Goal: Navigation & Orientation: Find specific page/section

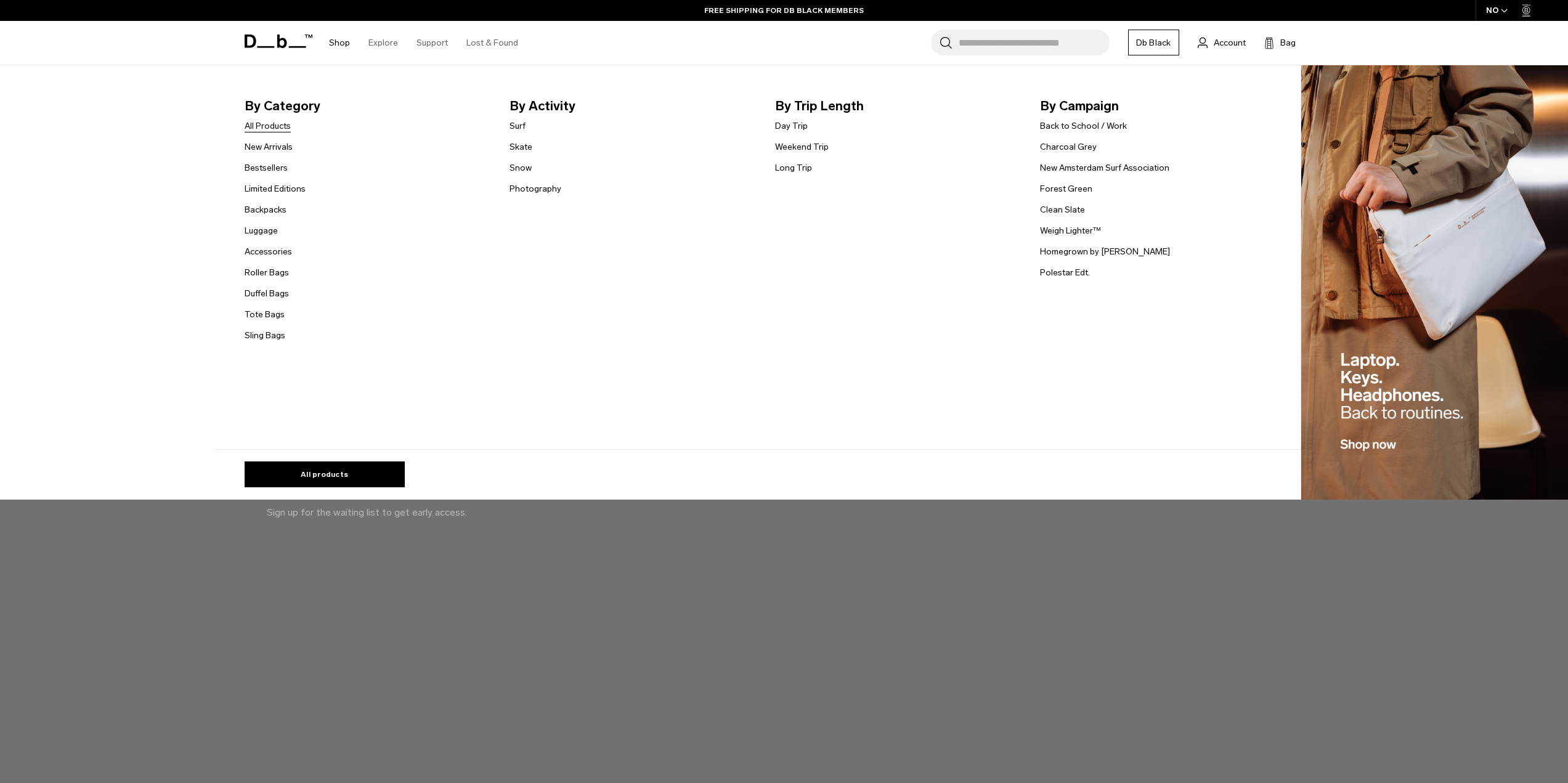
click at [266, 122] on link "All Products" at bounding box center [268, 126] width 46 height 13
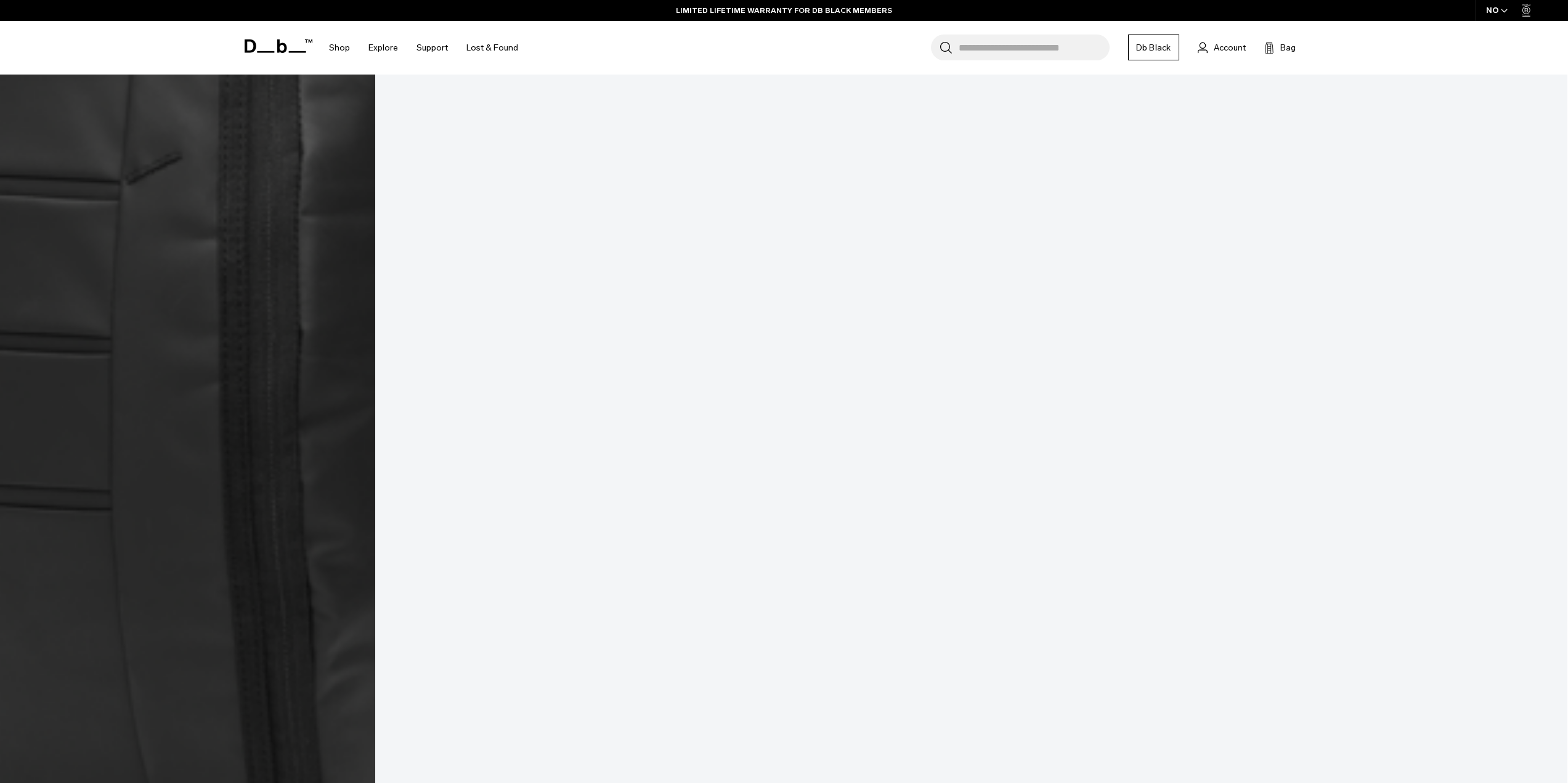
scroll to position [2912, 0]
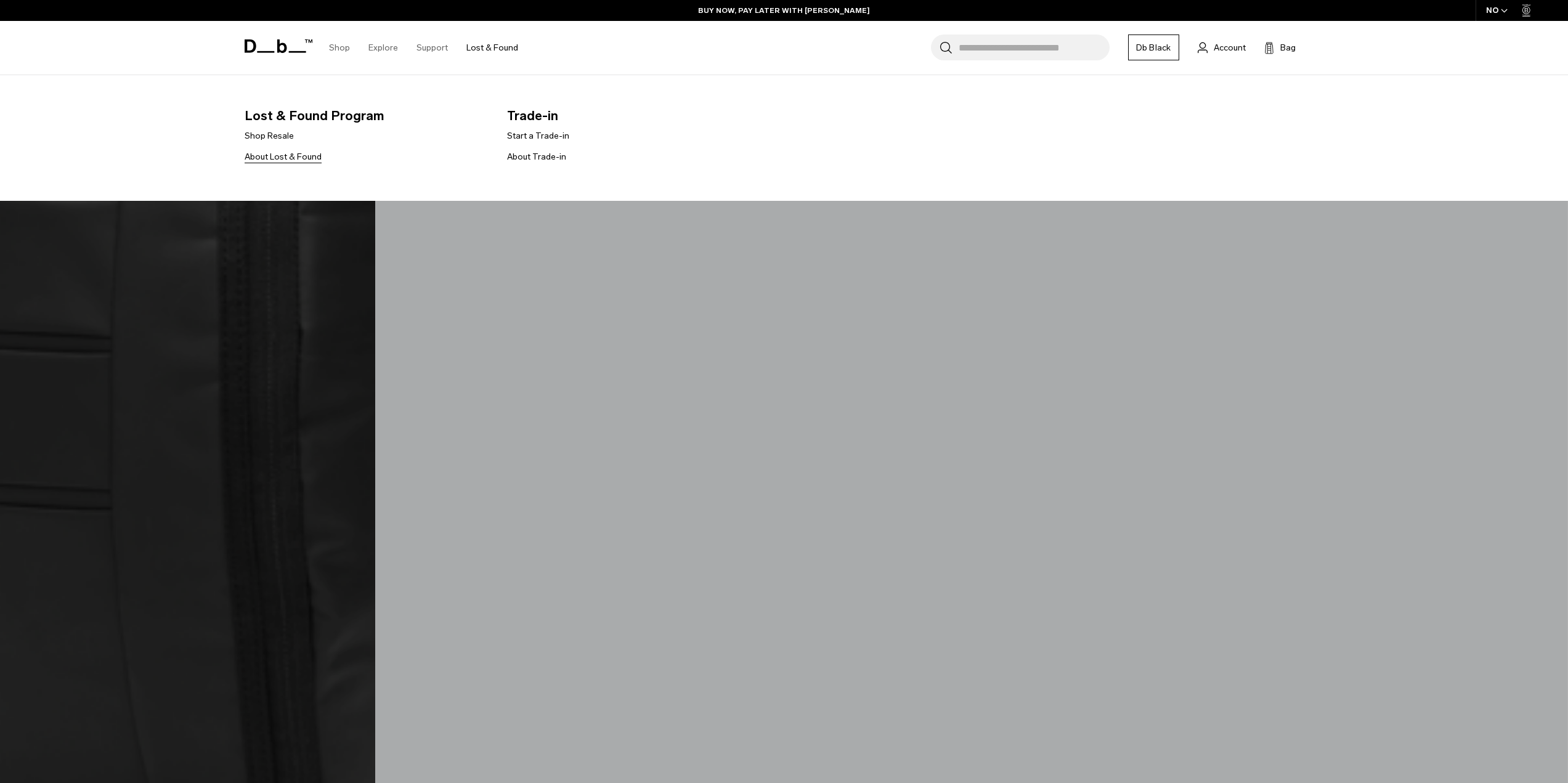
click at [311, 156] on link "About Lost & Found" at bounding box center [283, 156] width 77 height 13
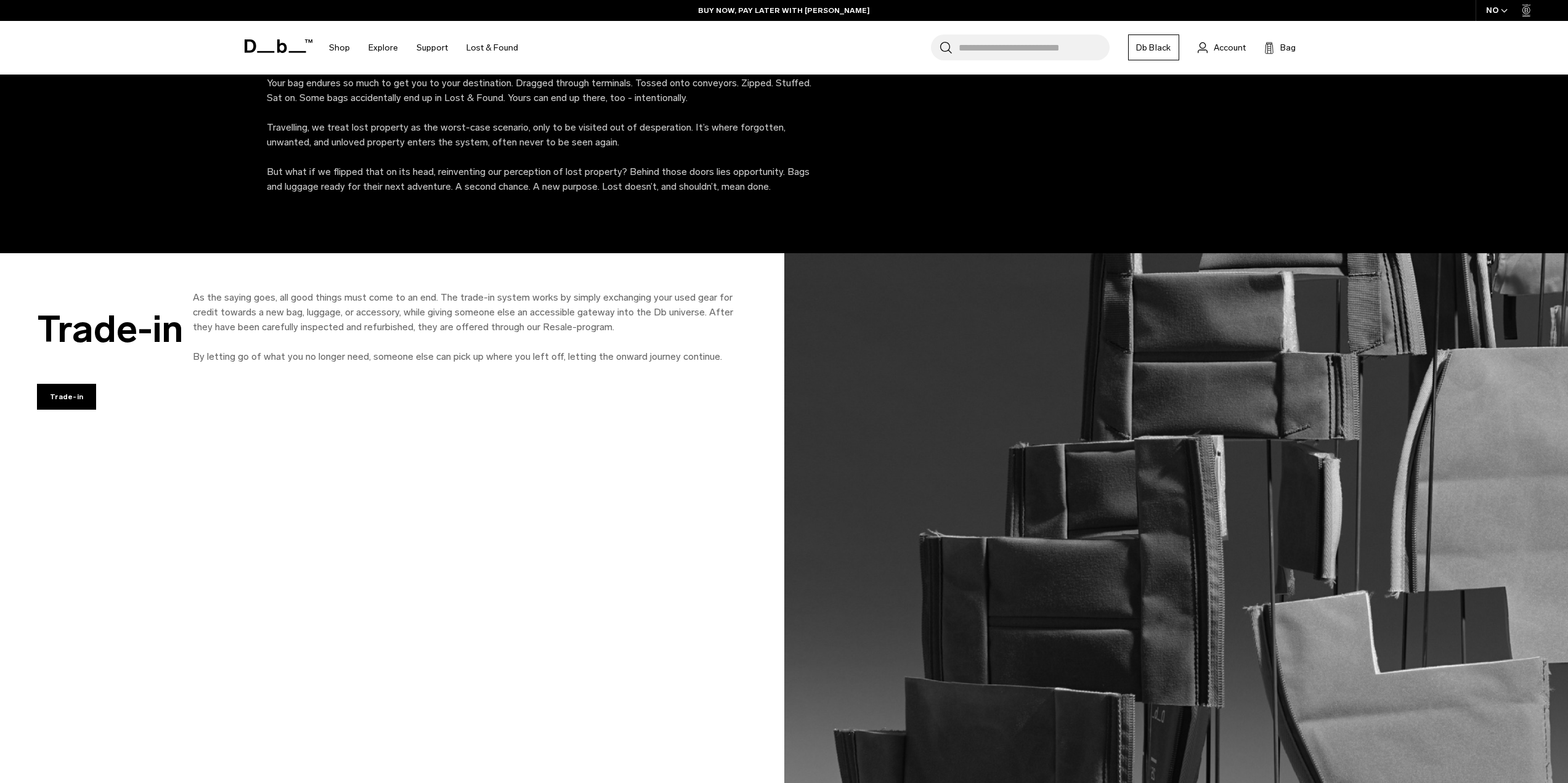
scroll to position [1152, 0]
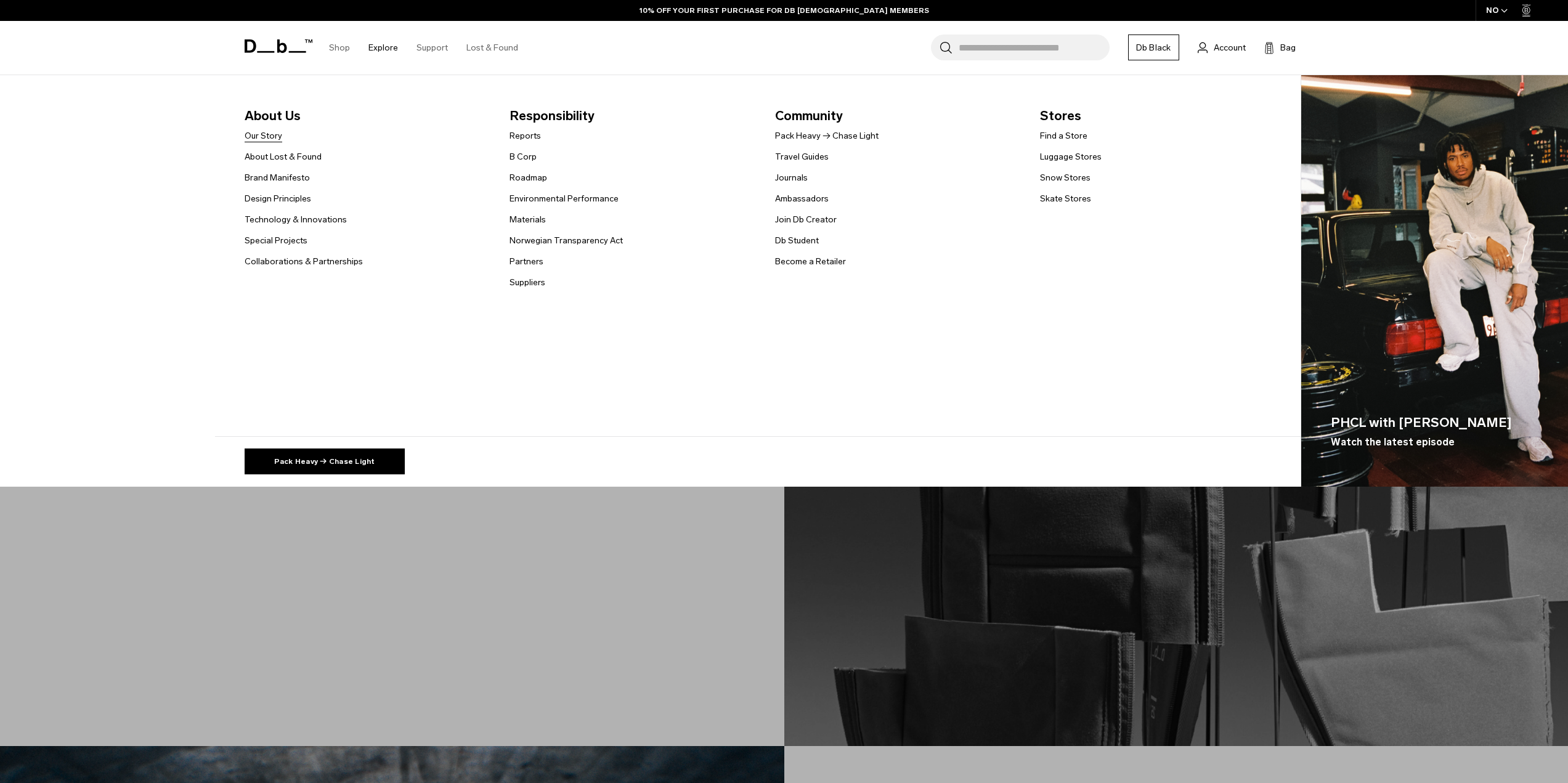
click at [271, 134] on link "Our Story" at bounding box center [264, 135] width 38 height 13
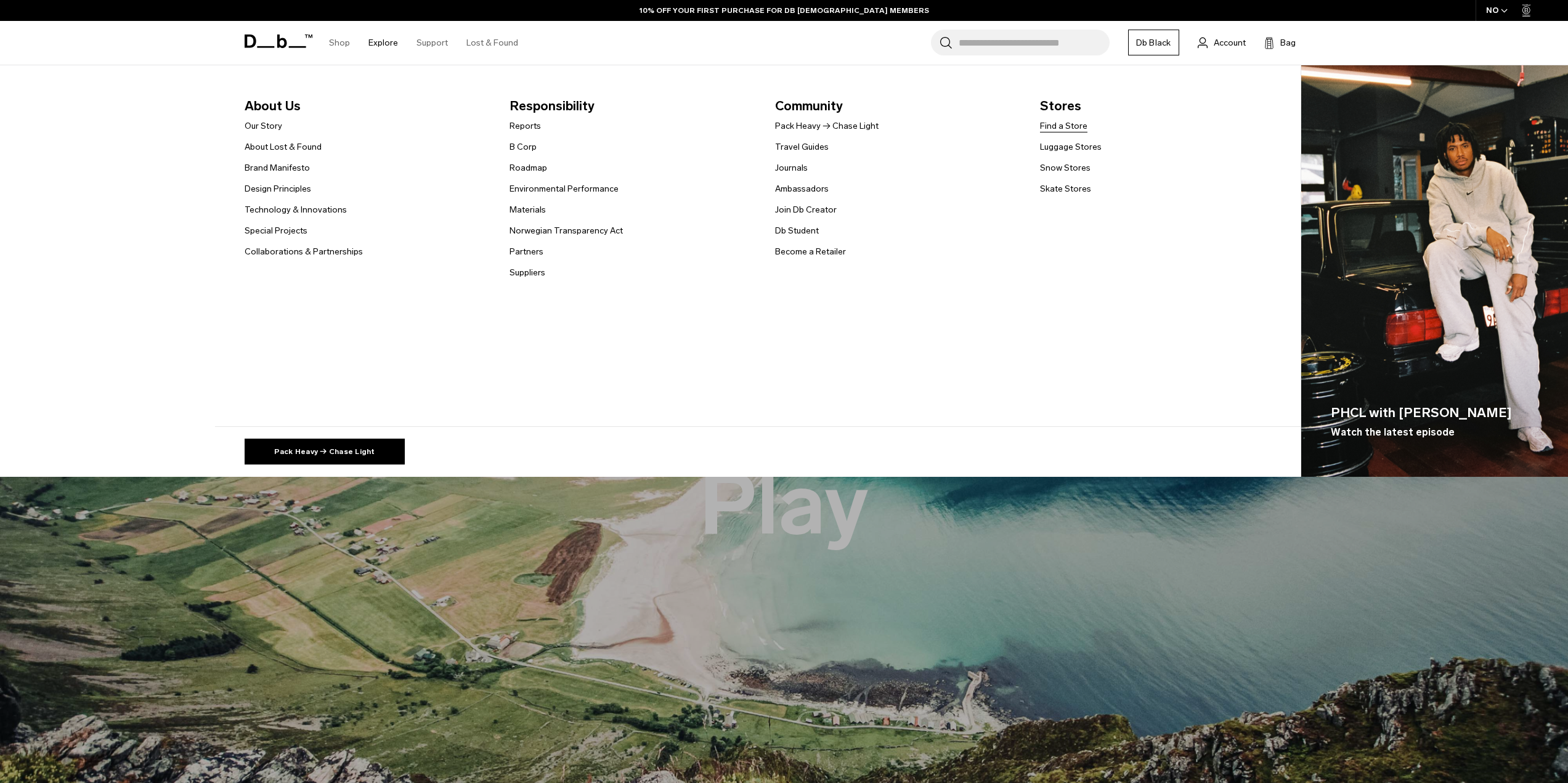
click at [1064, 123] on link "Find a Store" at bounding box center [1064, 126] width 48 height 13
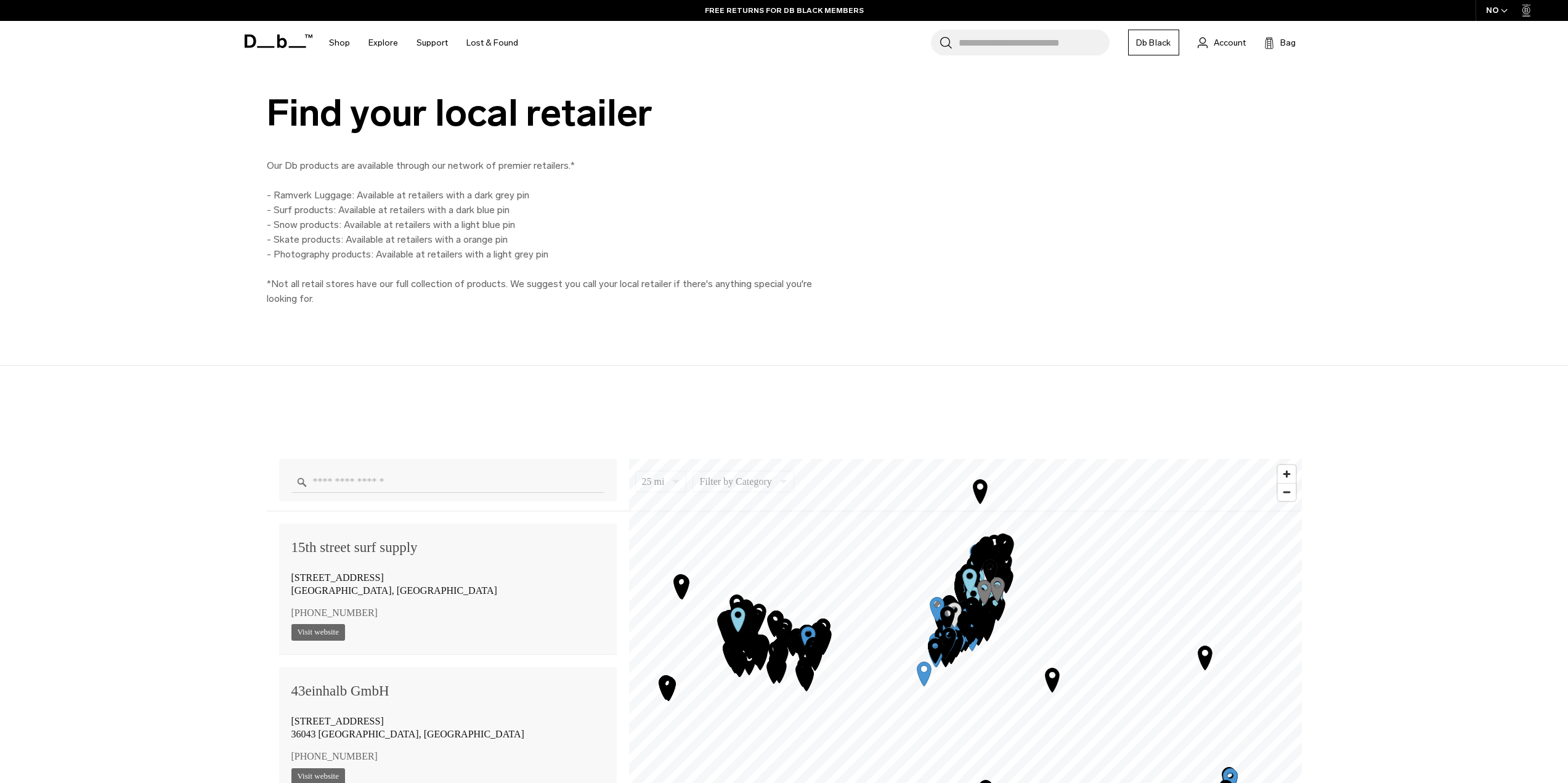
scroll to position [791, 0]
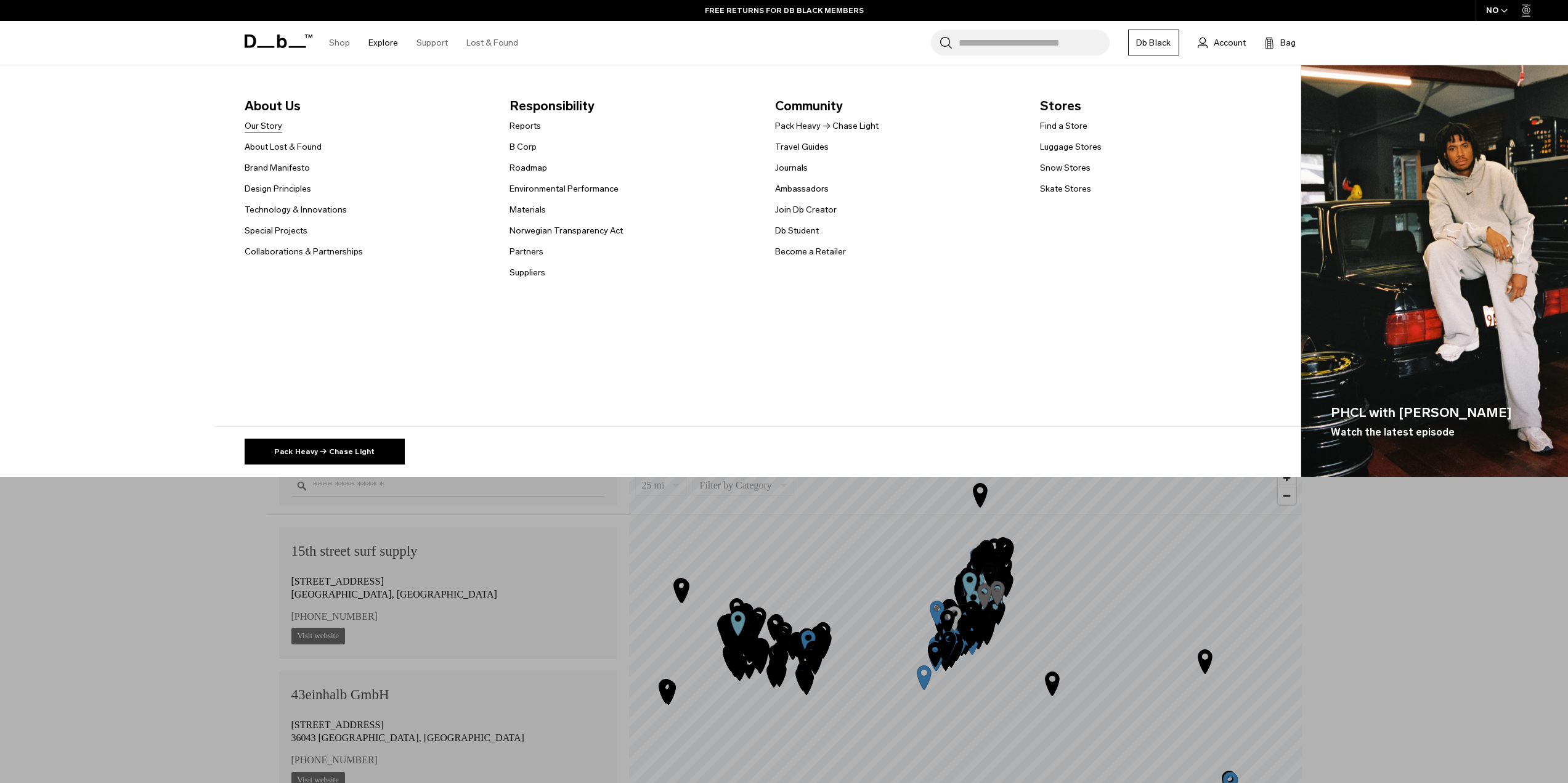
click at [279, 130] on link "Our Story" at bounding box center [264, 126] width 38 height 13
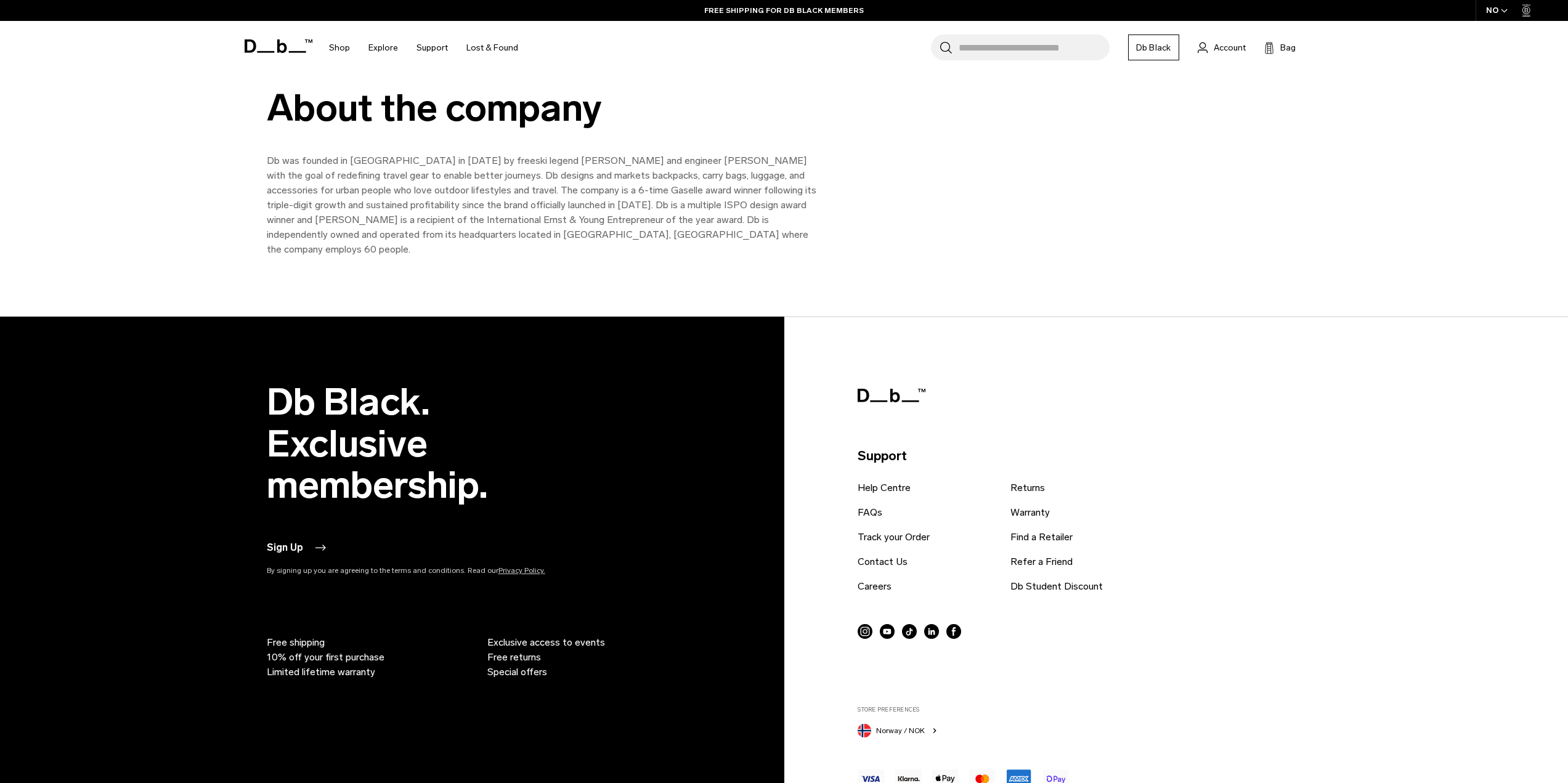
scroll to position [2127, 0]
drag, startPoint x: 627, startPoint y: 253, endPoint x: 579, endPoint y: 247, distance: 48.4
click at [579, 247] on div "About the company Db was founded in Norway in 2009 by freeski legend Jon Olsson…" at bounding box center [784, 172] width 1568 height 289
click at [880, 579] on link "Careers" at bounding box center [875, 586] width 34 height 15
